Goal: Task Accomplishment & Management: Complete application form

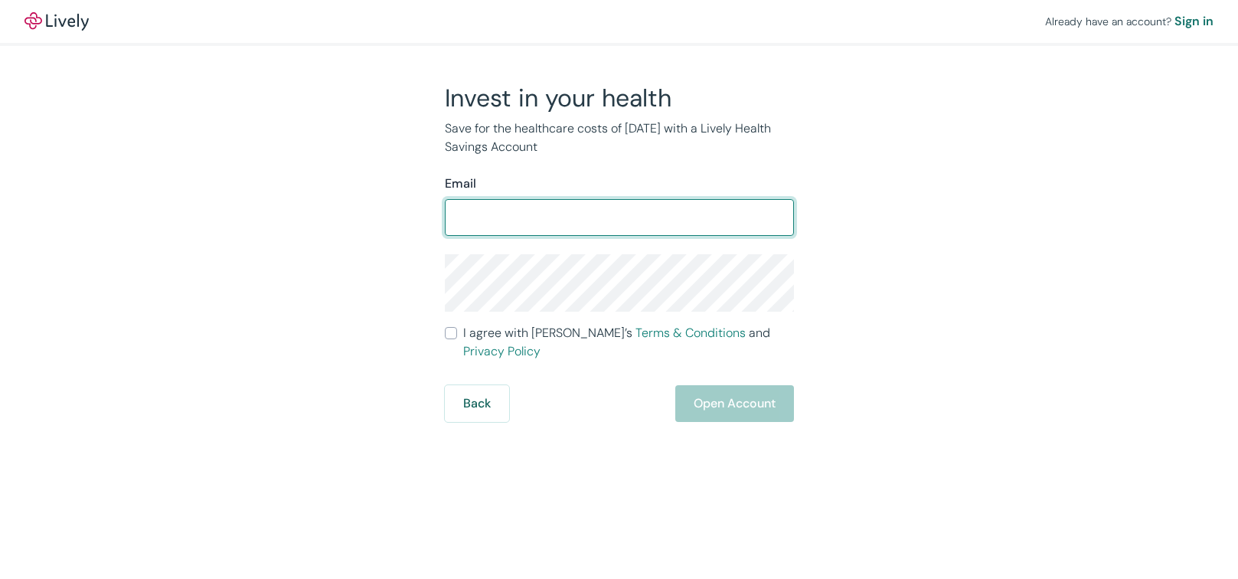
click at [479, 222] on input "Email" at bounding box center [619, 217] width 349 height 31
type input "[EMAIL_ADDRESS][DOMAIN_NAME]"
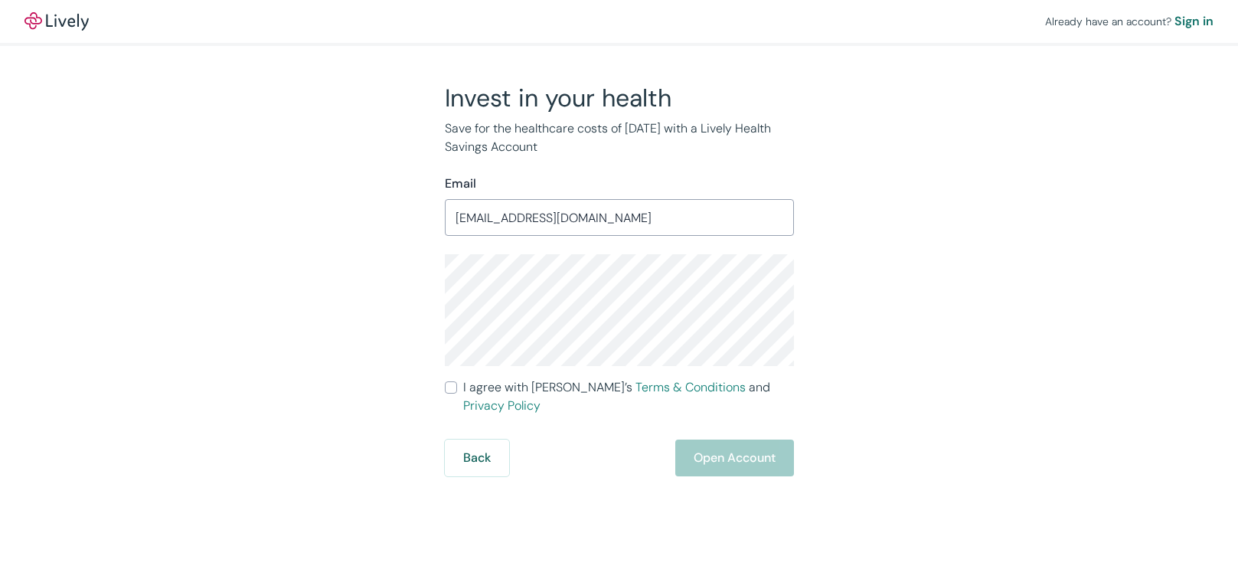
click at [457, 385] on label "I agree with Lively’s Terms & Conditions and Privacy Policy" at bounding box center [619, 396] width 349 height 37
click at [457, 385] on input "I agree with Lively’s Terms & Conditions and Privacy Policy" at bounding box center [451, 387] width 12 height 12
checkbox input "true"
click at [724, 440] on button "Open Account" at bounding box center [735, 458] width 119 height 37
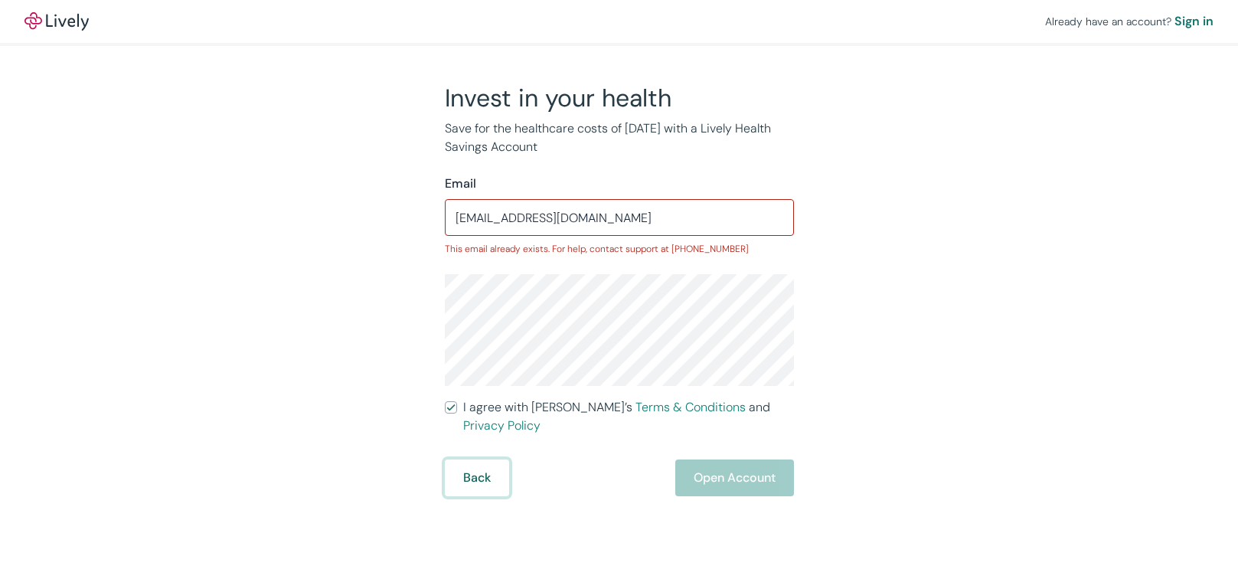
click at [465, 460] on button "Back" at bounding box center [477, 478] width 64 height 37
